Goal: Communication & Community: Answer question/provide support

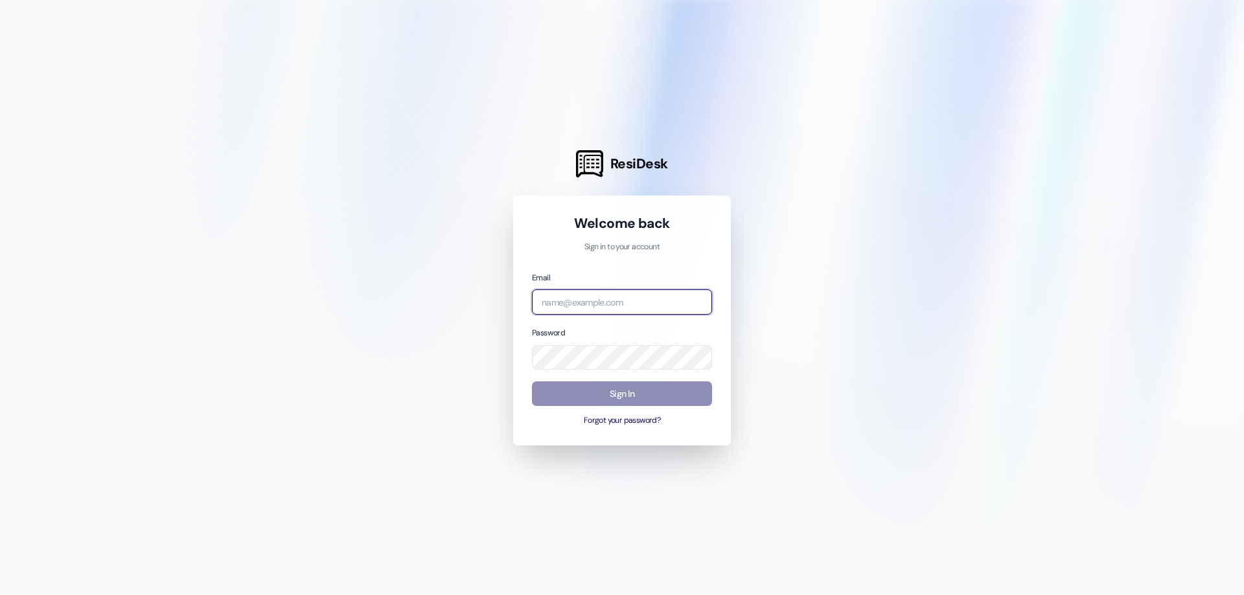
type input "[EMAIL_ADDRESS][DOMAIN_NAME]"
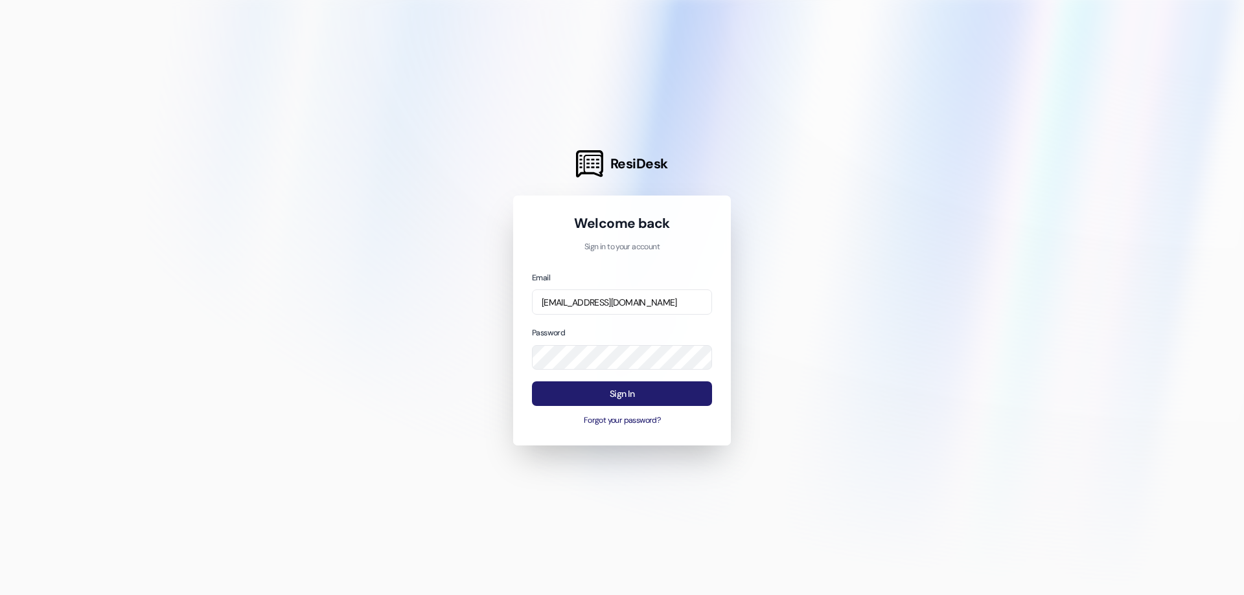
click at [582, 395] on button "Sign In" at bounding box center [622, 394] width 180 height 25
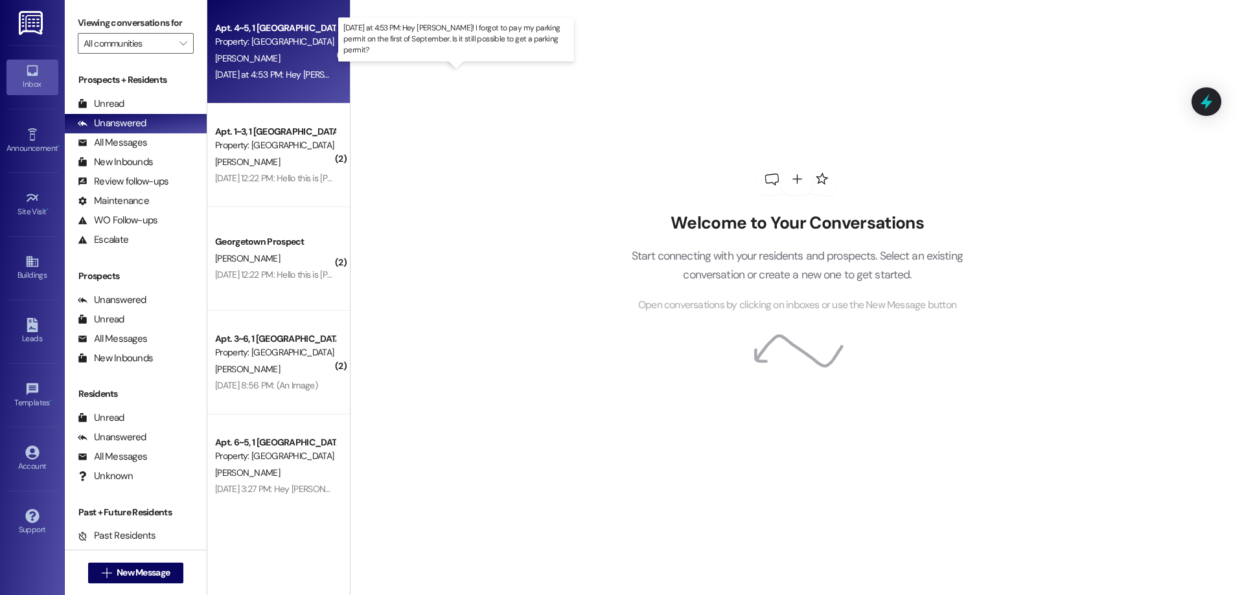
click at [292, 75] on div "[DATE] at 4:53 PM: Hey [PERSON_NAME]! I forgot to pay my parking permit on the …" at bounding box center [480, 75] width 531 height 12
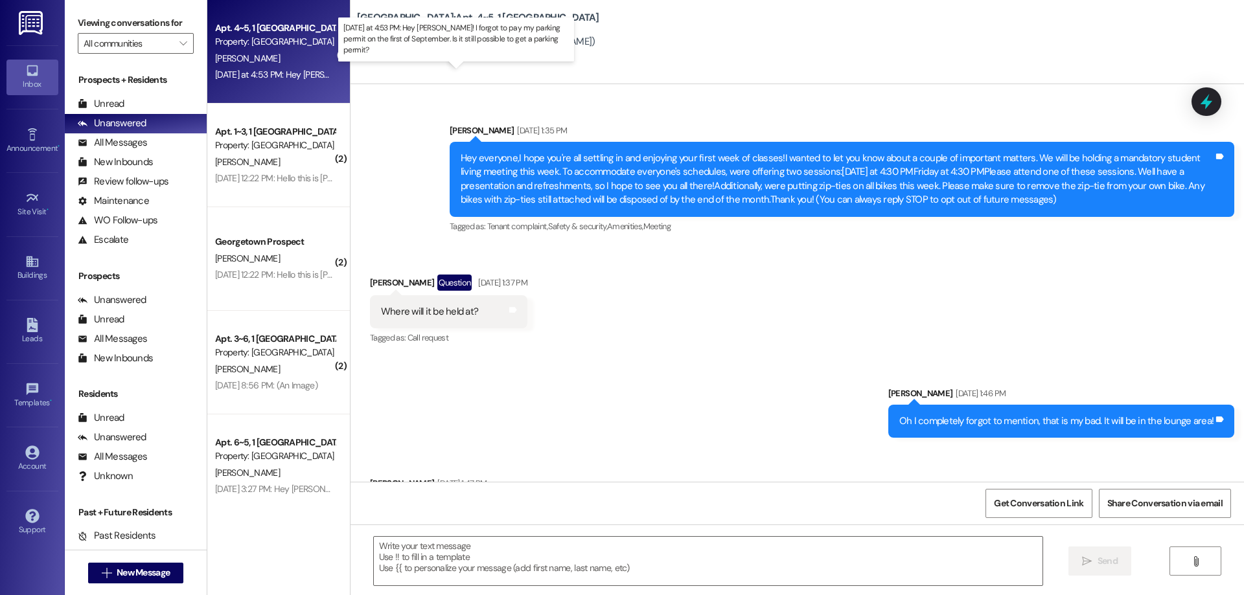
scroll to position [29671, 0]
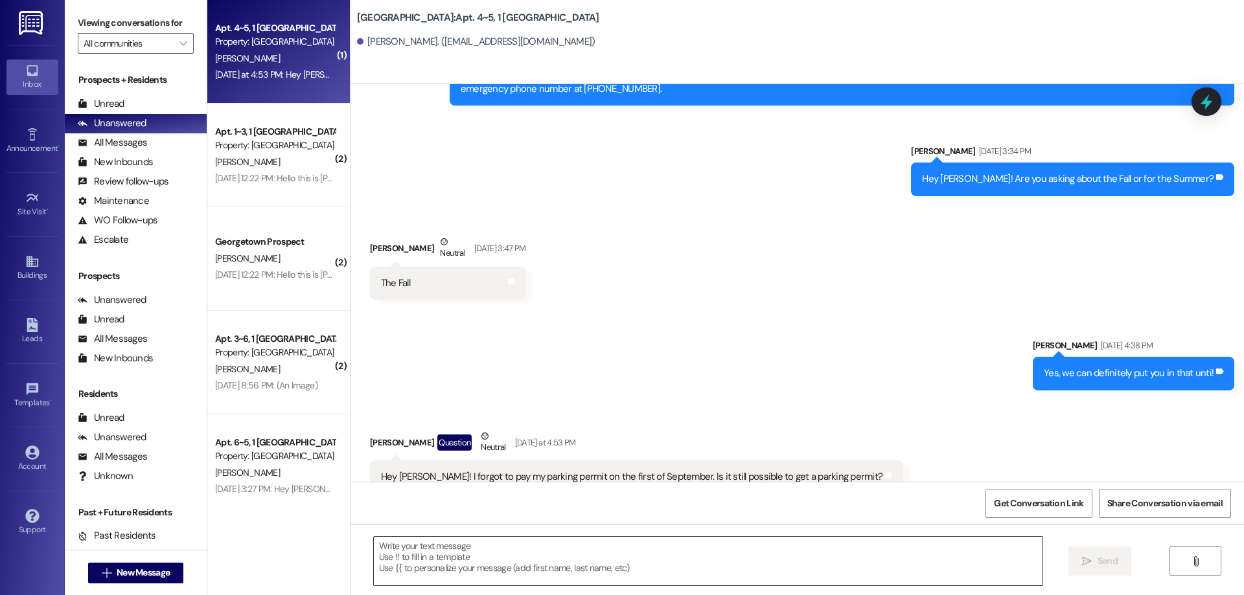
click at [650, 560] on textarea at bounding box center [708, 561] width 669 height 49
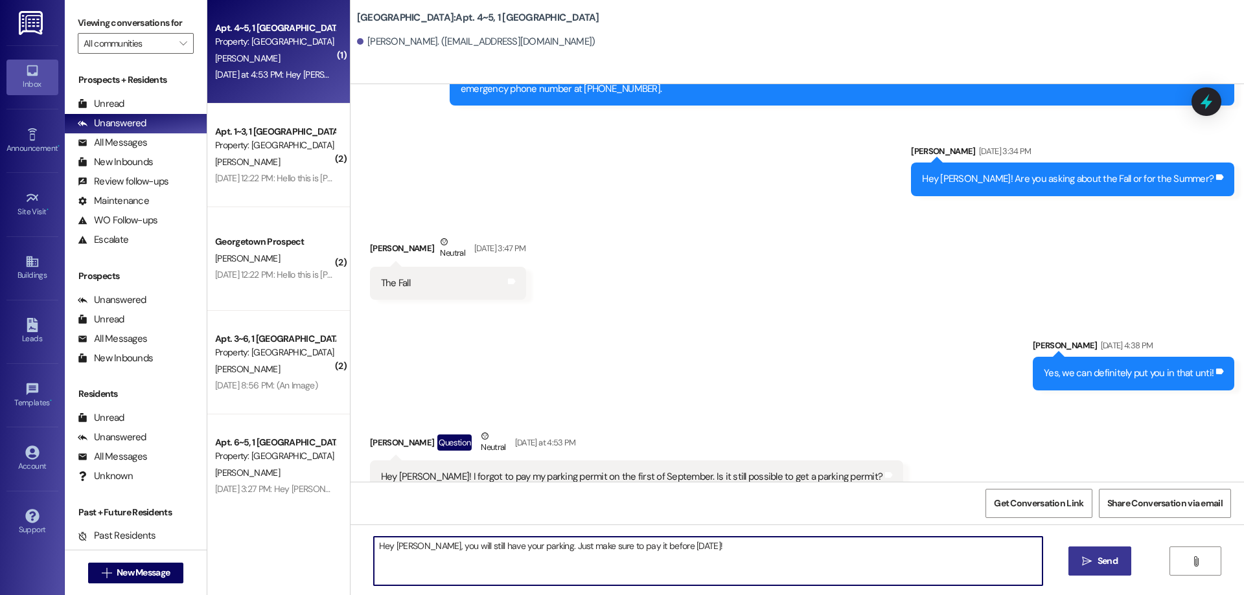
type textarea "Hey [PERSON_NAME], you will still have your parking. Just make sure to pay it b…"
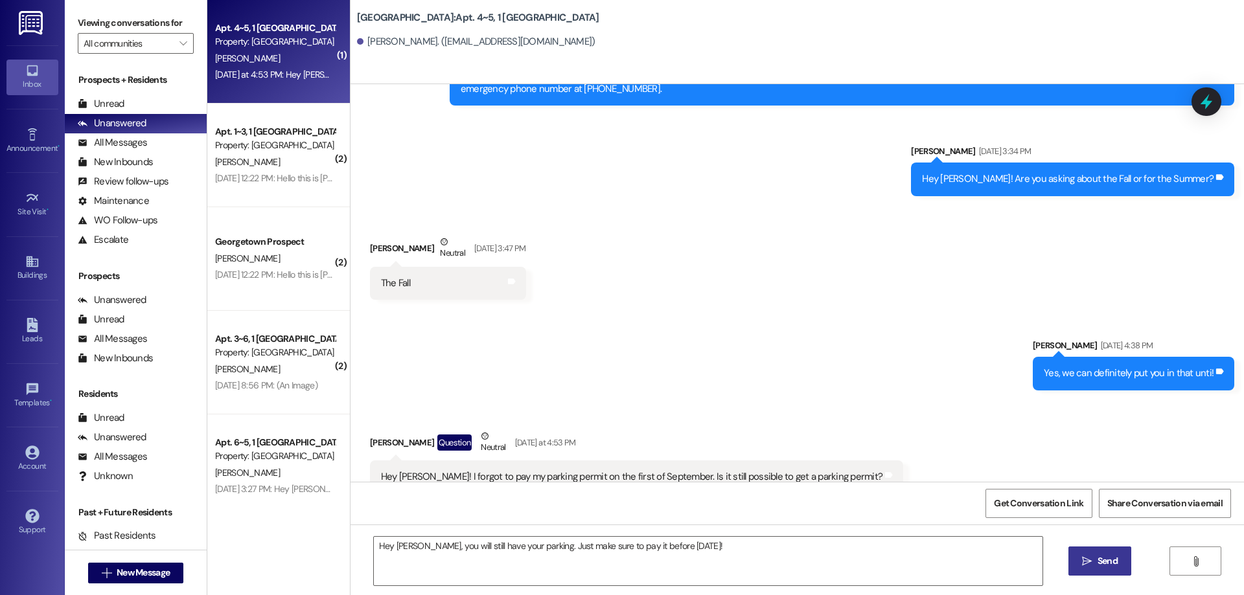
click at [1097, 559] on span "Send" at bounding box center [1107, 562] width 20 height 14
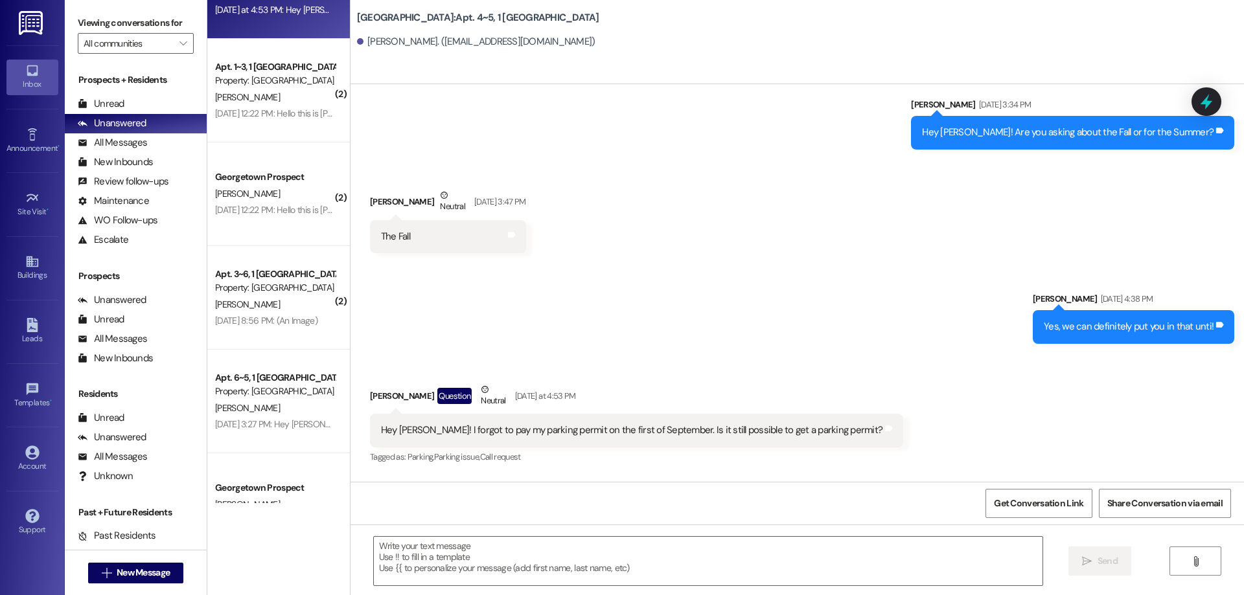
scroll to position [29761, 0]
